Goal: Task Accomplishment & Management: Use online tool/utility

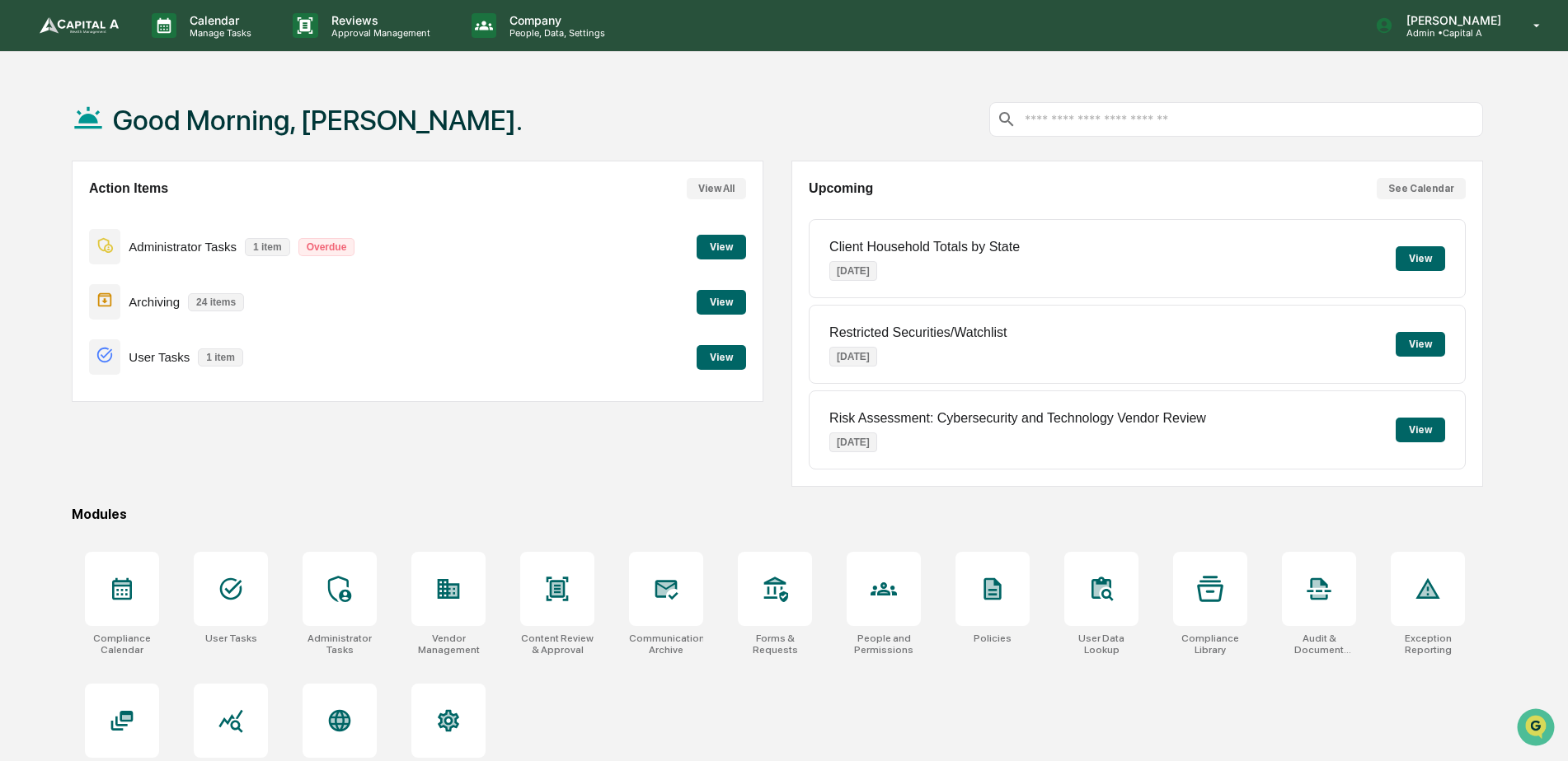
click at [728, 304] on button "View" at bounding box center [721, 303] width 49 height 25
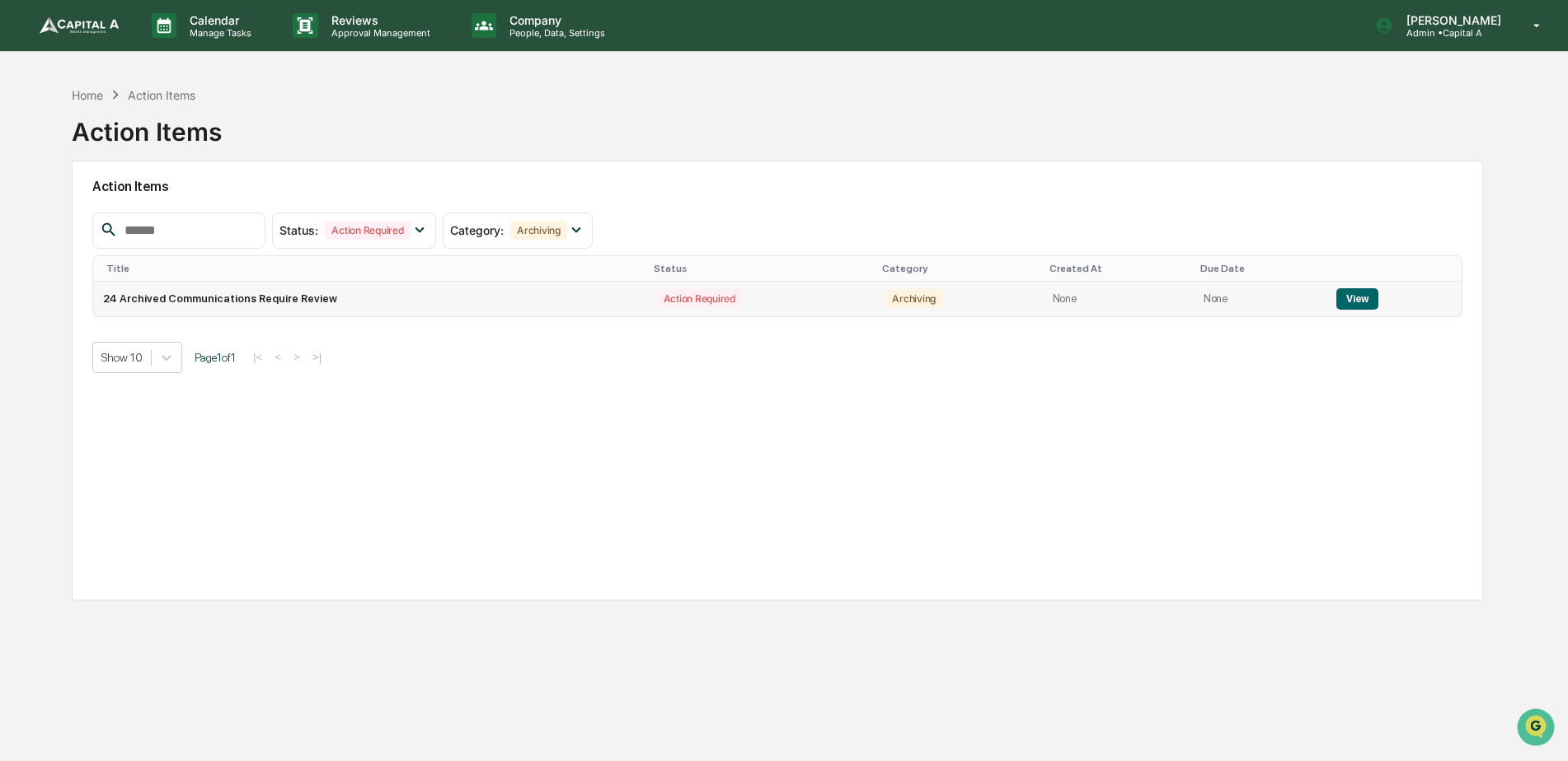
click at [1364, 307] on button "View" at bounding box center [1357, 299] width 42 height 22
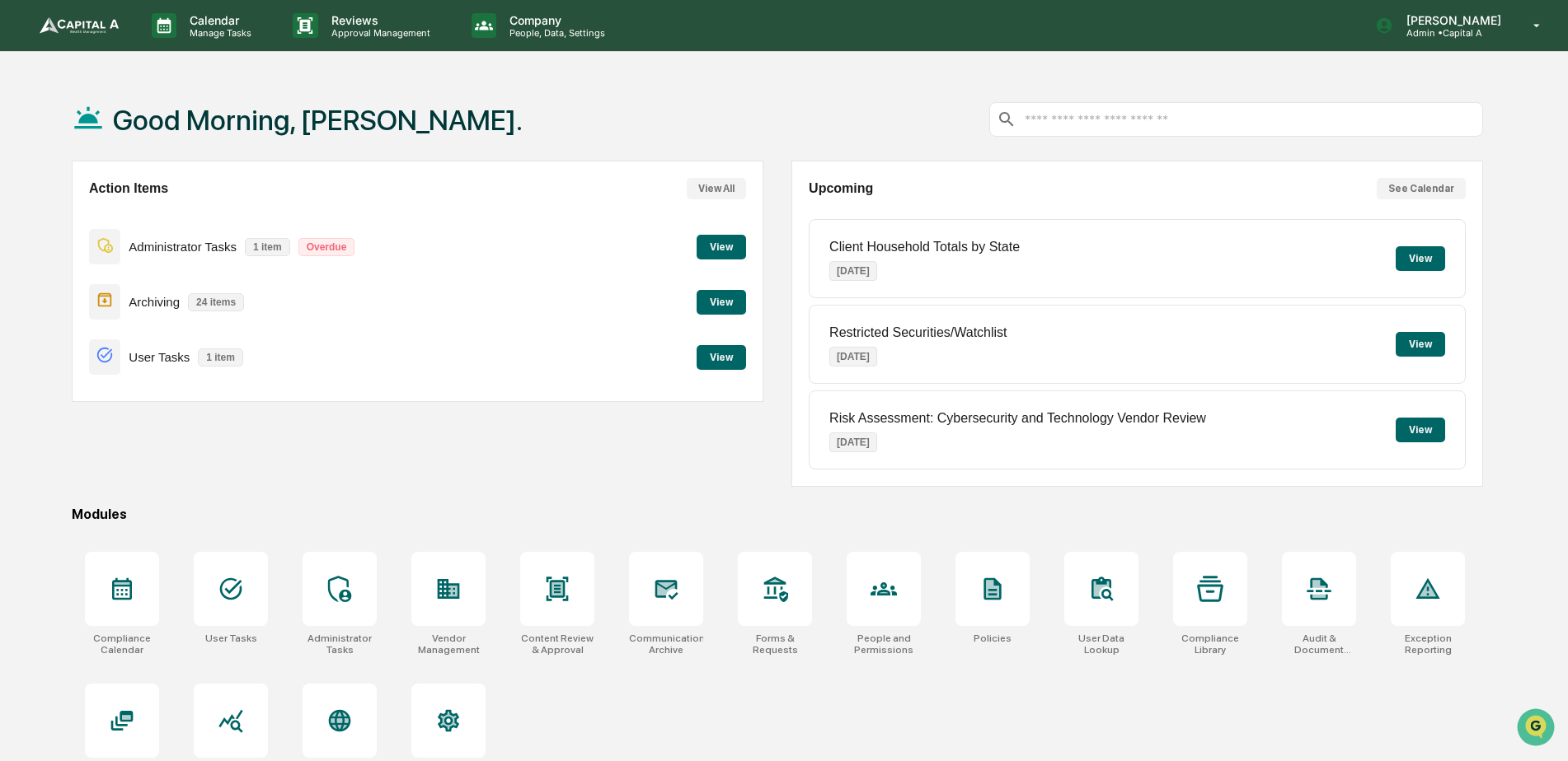
click at [730, 248] on button "View" at bounding box center [721, 248] width 49 height 25
click at [724, 358] on button "View" at bounding box center [721, 358] width 49 height 25
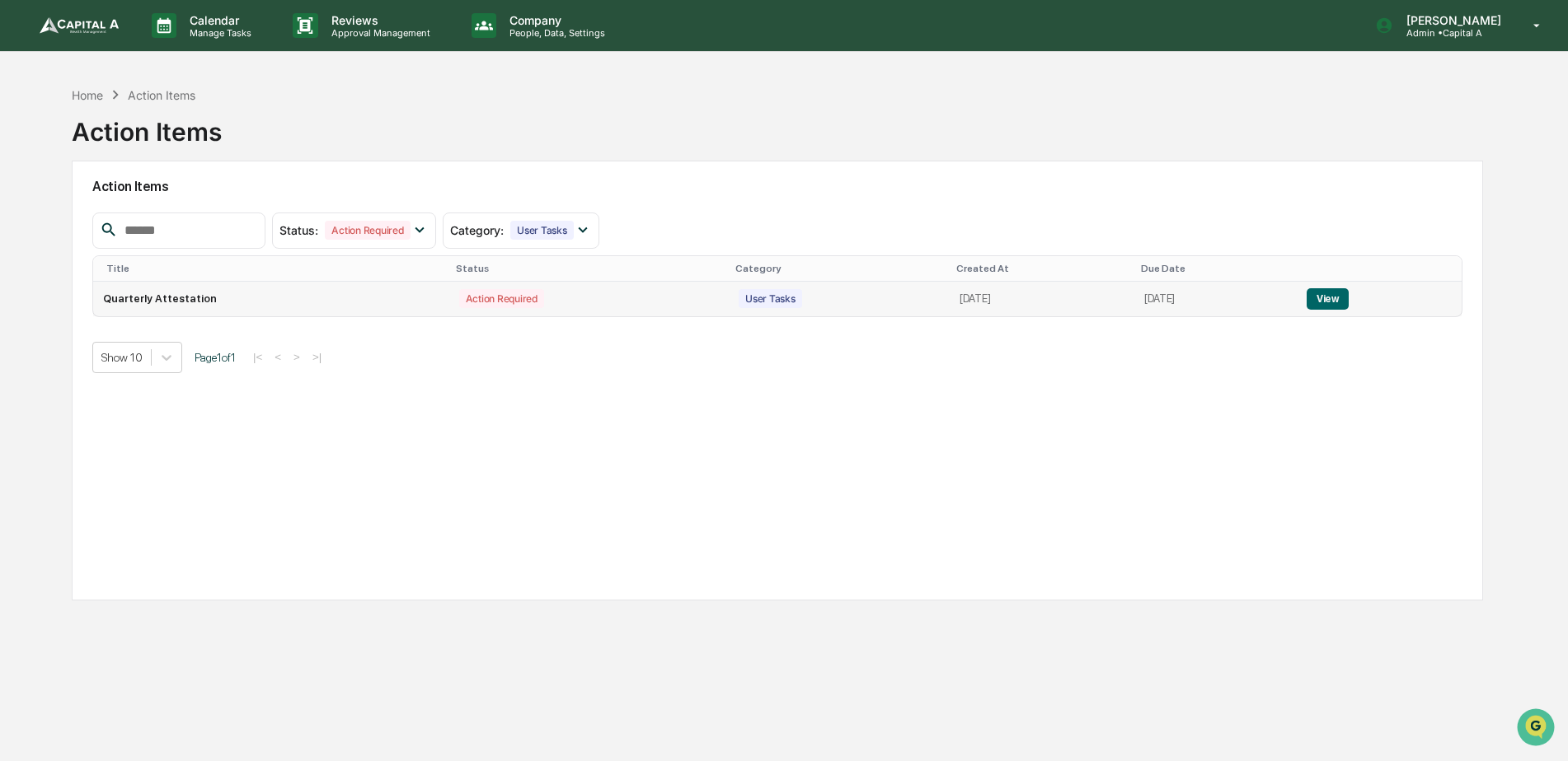
click at [1342, 299] on button "View" at bounding box center [1328, 299] width 42 height 22
